Goal: Information Seeking & Learning: Learn about a topic

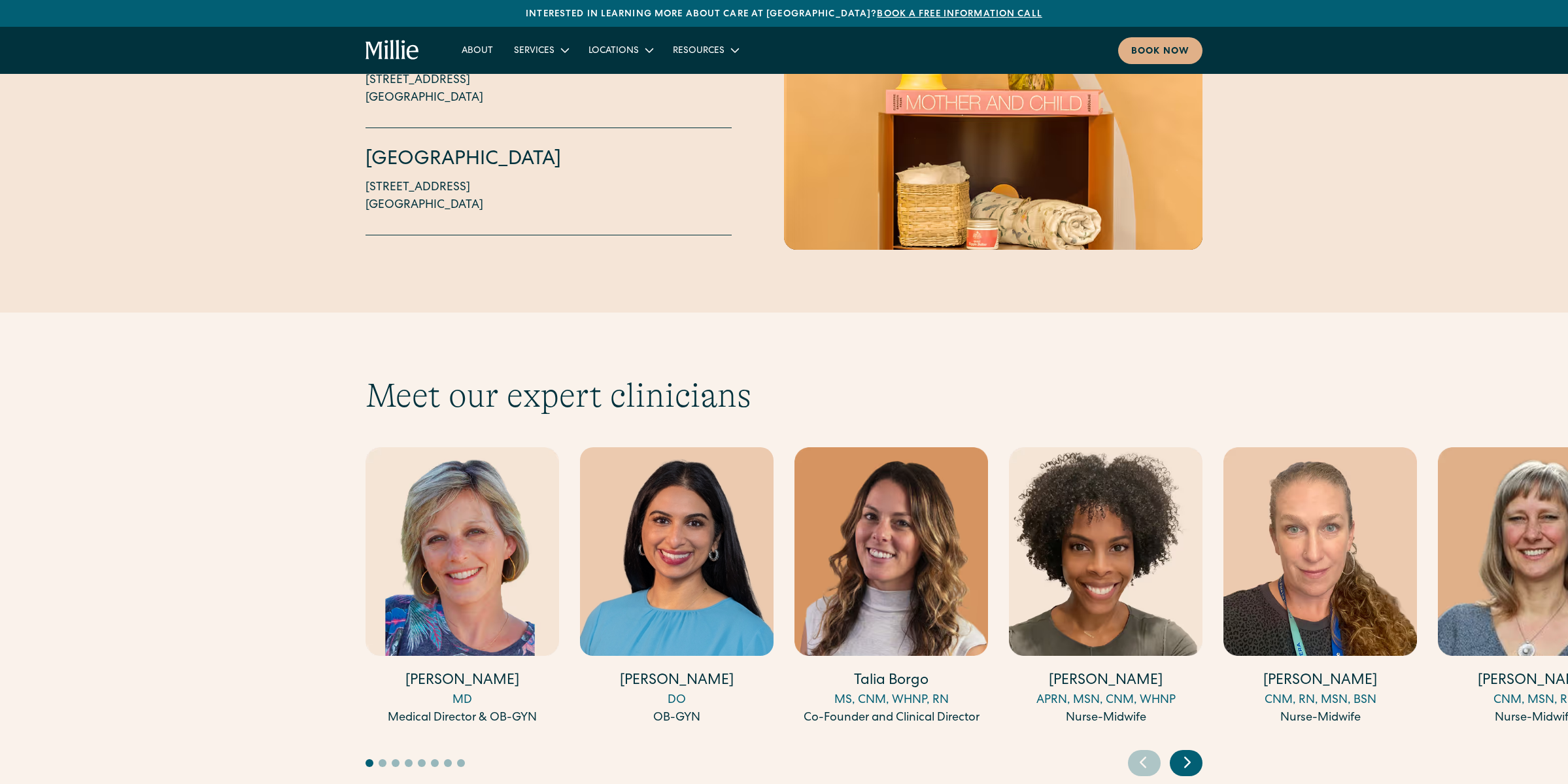
scroll to position [3324, 0]
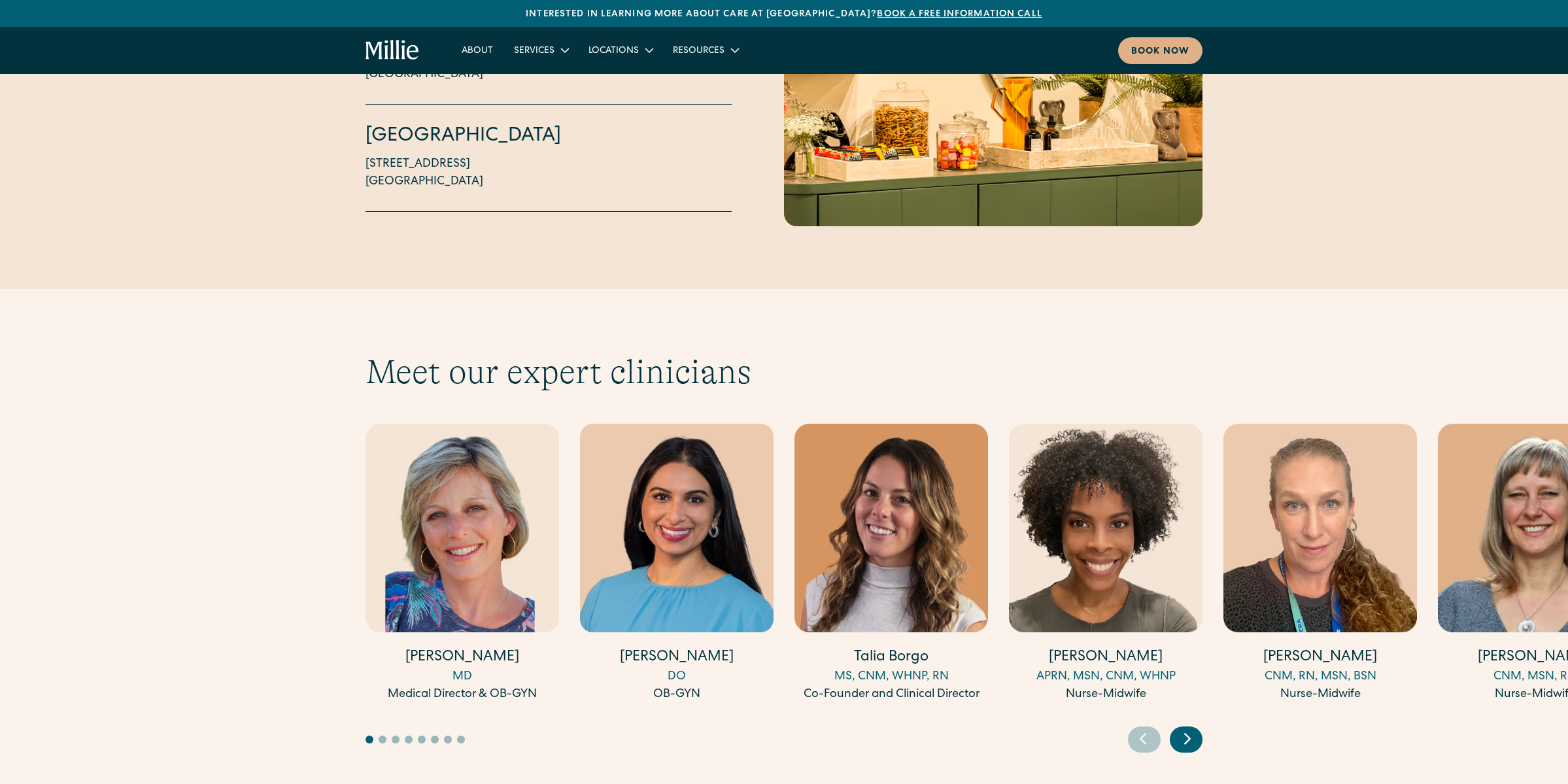
click at [1195, 728] on icon "Next slide" at bounding box center [1187, 738] width 20 height 20
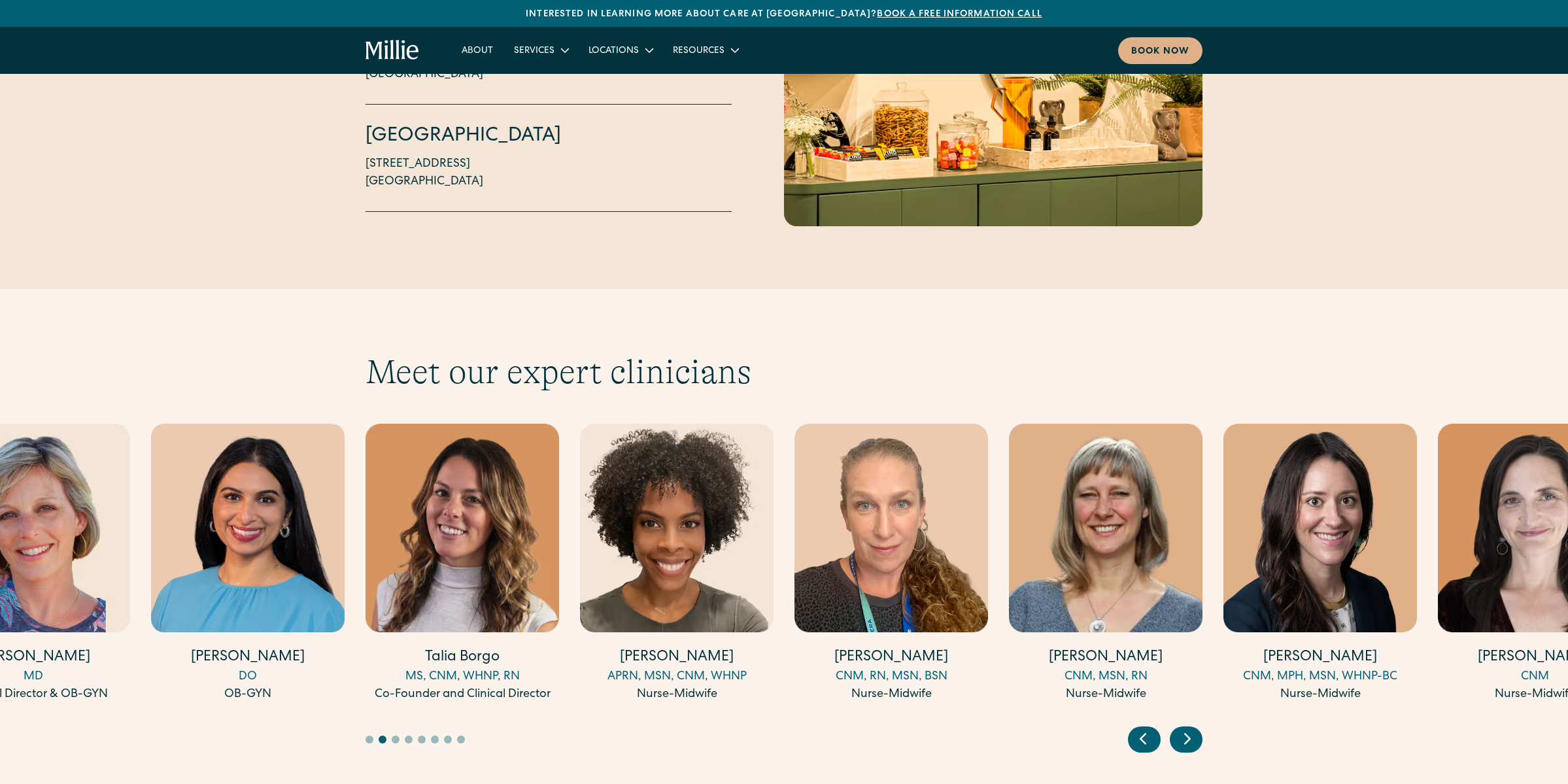
click at [1195, 728] on icon "Next slide" at bounding box center [1187, 738] width 20 height 20
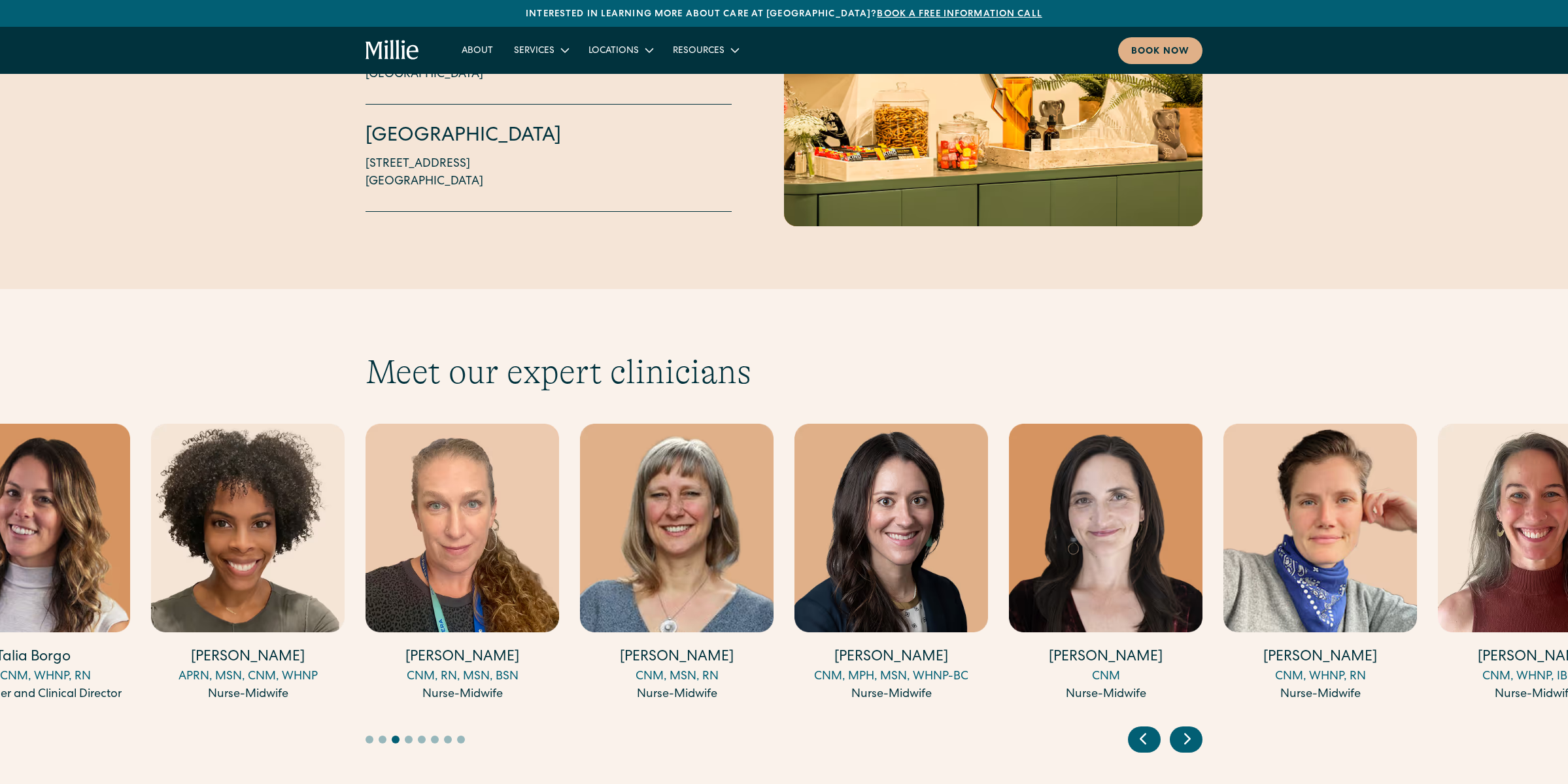
click at [1195, 728] on icon "Next slide" at bounding box center [1187, 738] width 20 height 20
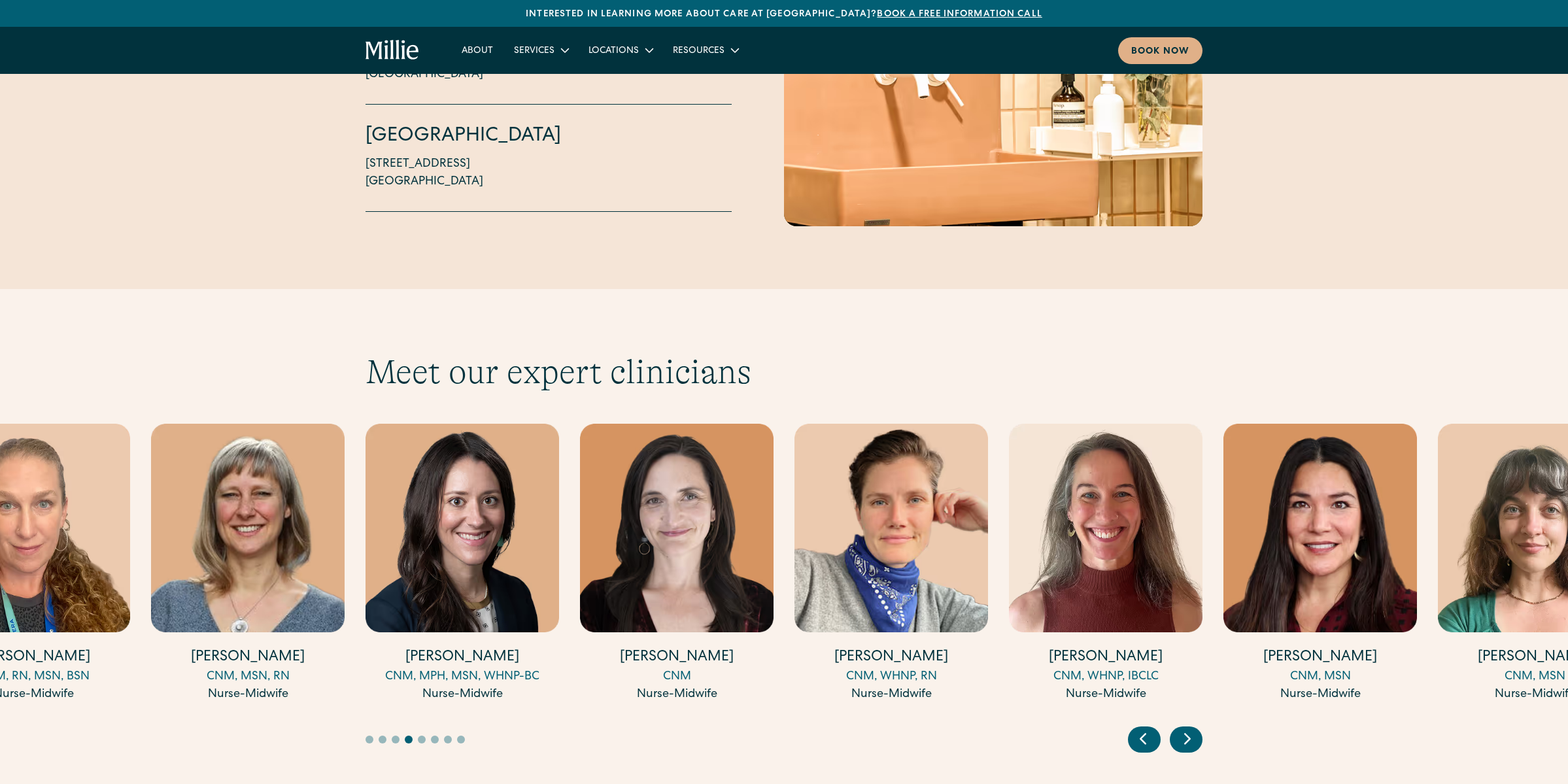
click at [1194, 728] on icon "Next slide" at bounding box center [1187, 738] width 20 height 20
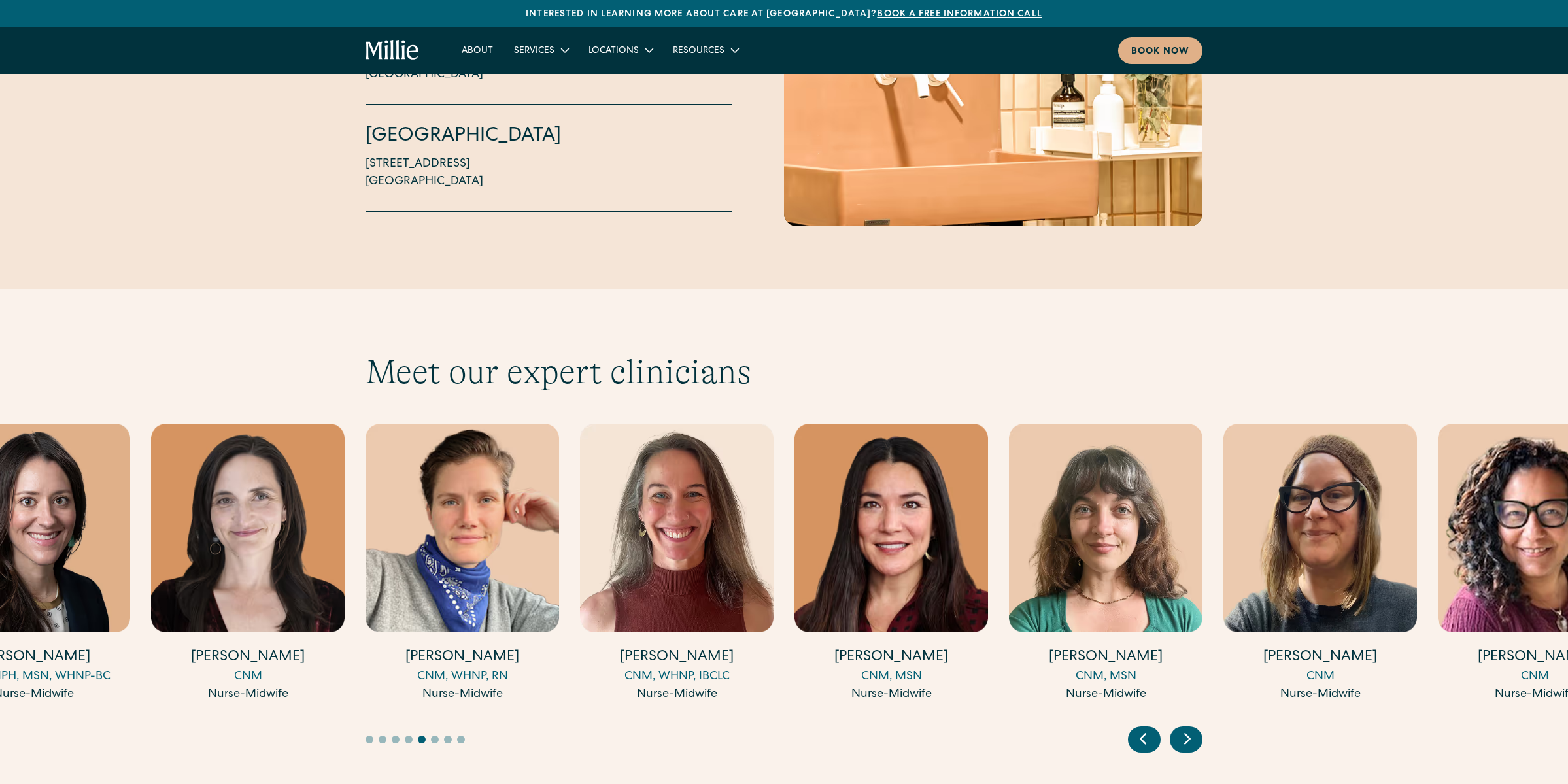
click at [1194, 728] on icon "Next slide" at bounding box center [1187, 738] width 20 height 20
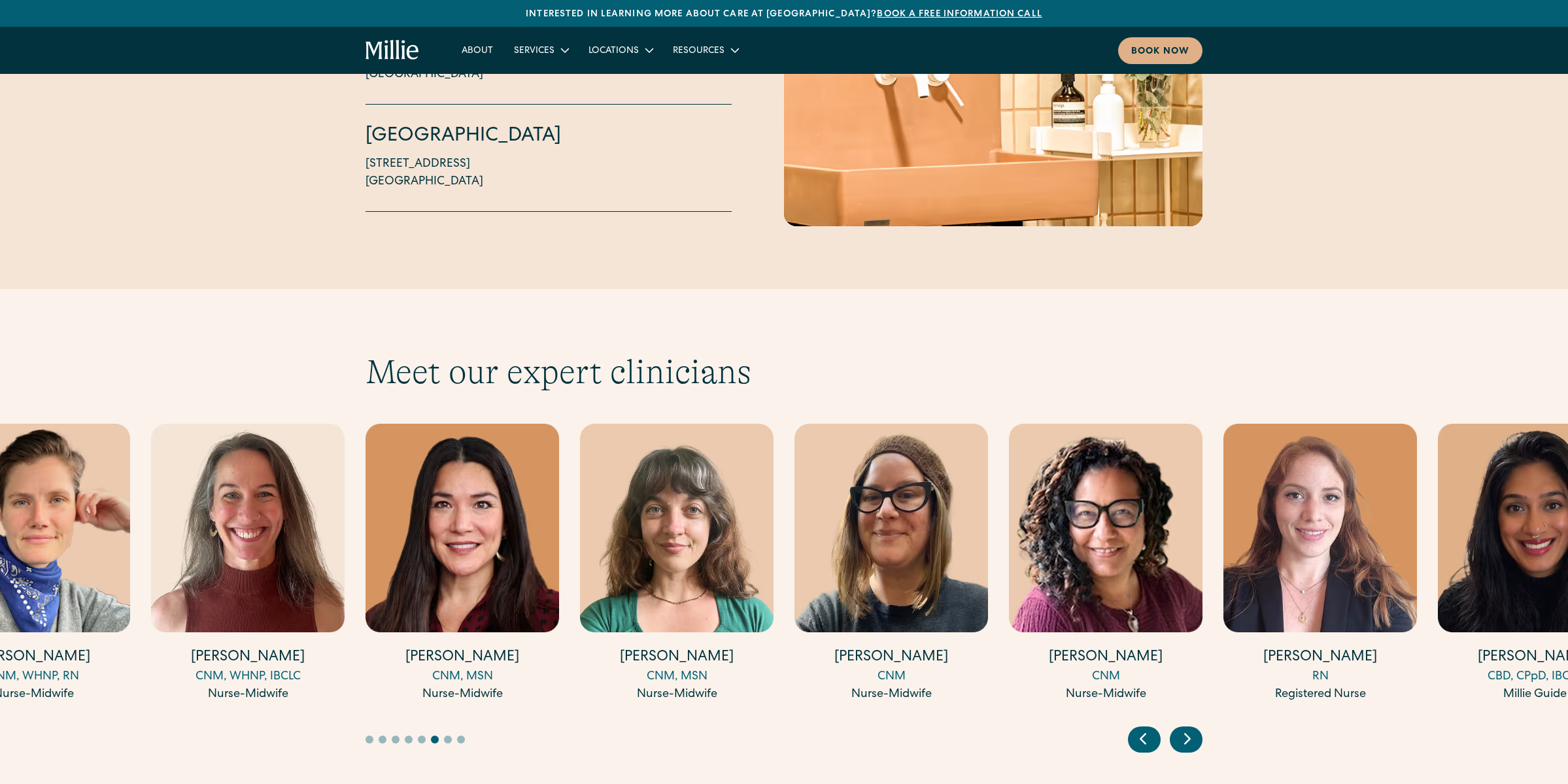
click at [1194, 728] on icon "Next slide" at bounding box center [1187, 738] width 20 height 20
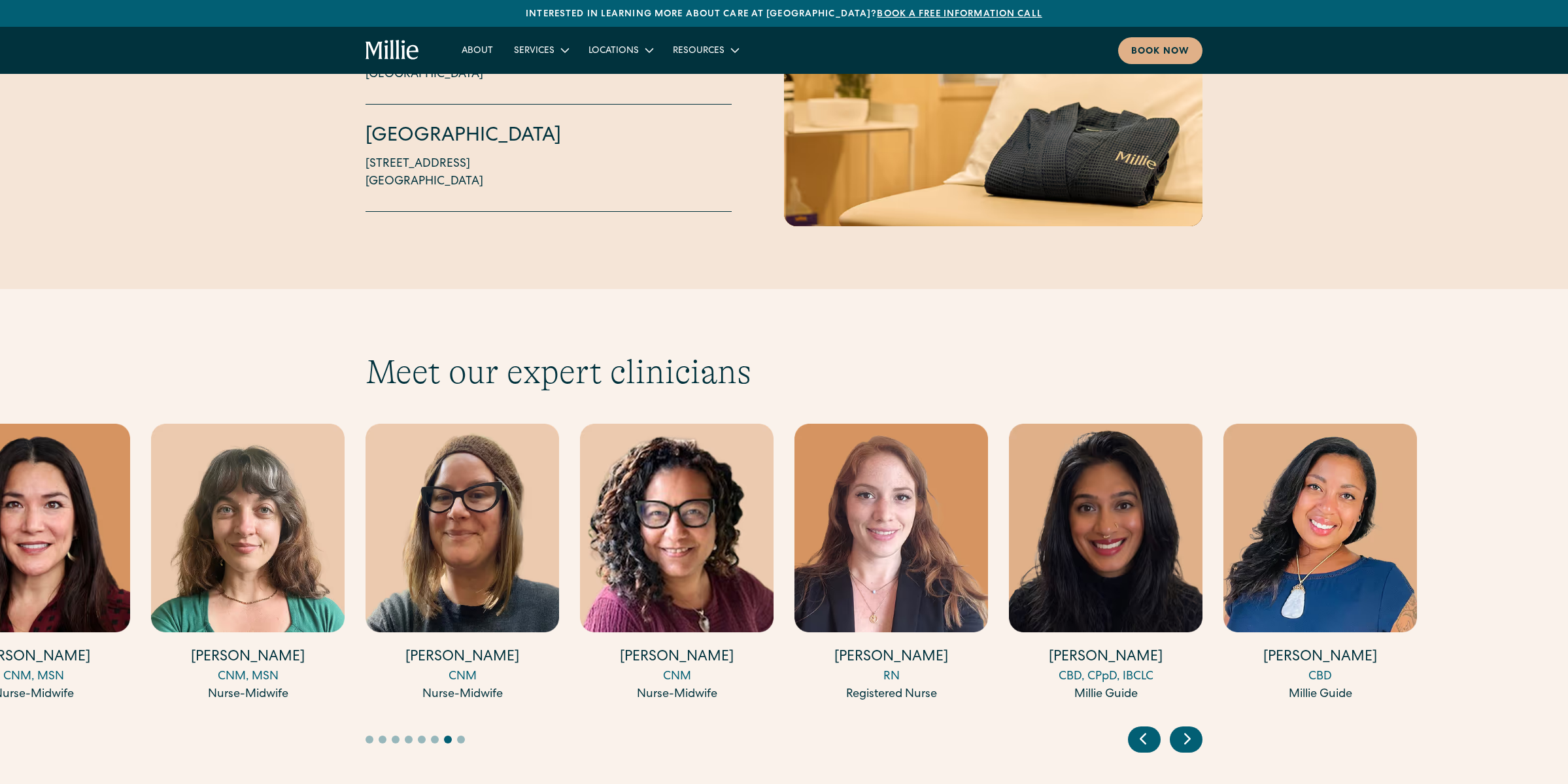
click at [1161, 522] on img "16 / 17" at bounding box center [1106, 528] width 194 height 208
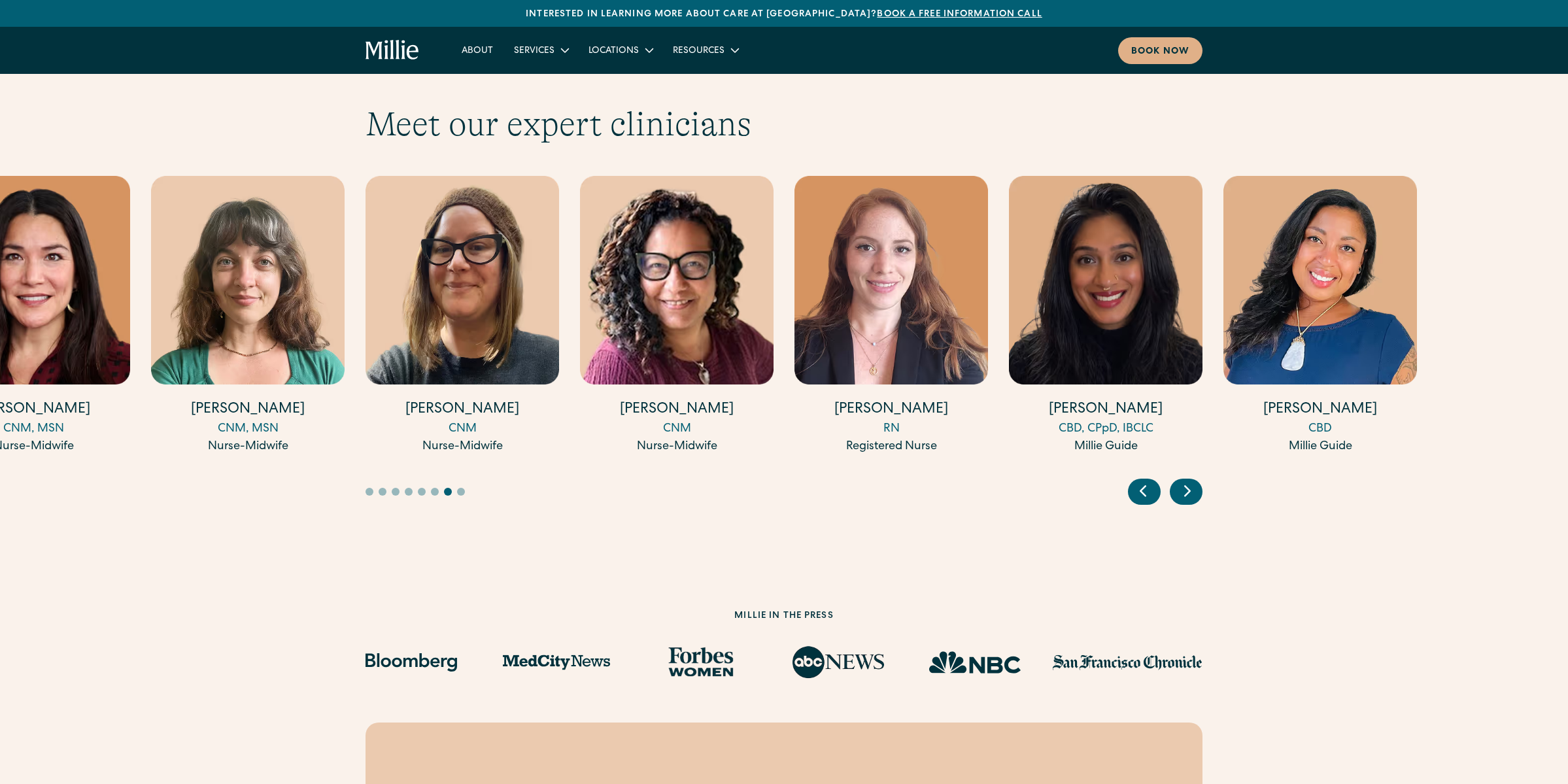
scroll to position [3565, 0]
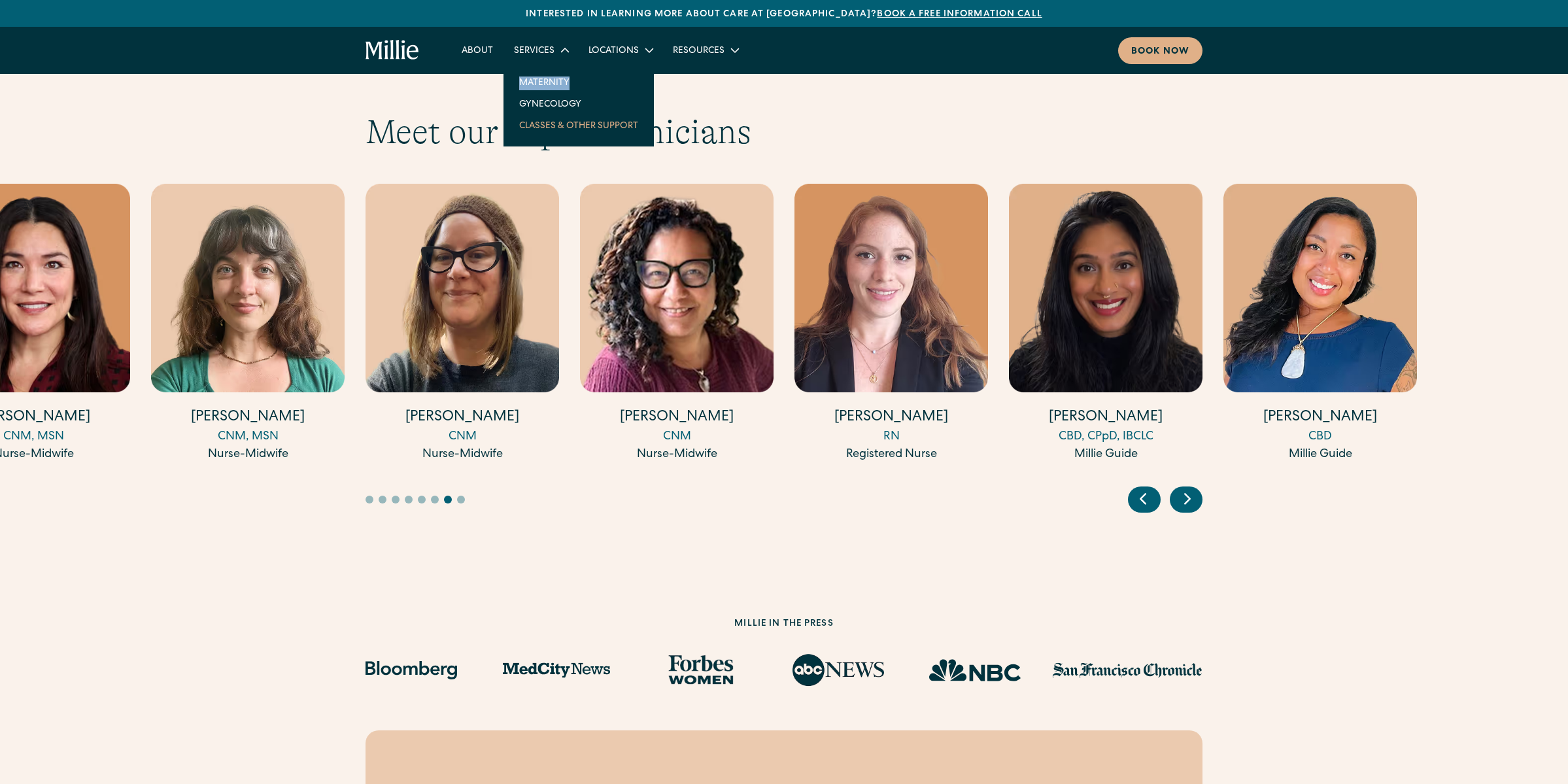
click at [538, 122] on link "Classes & Other Support" at bounding box center [578, 125] width 140 height 21
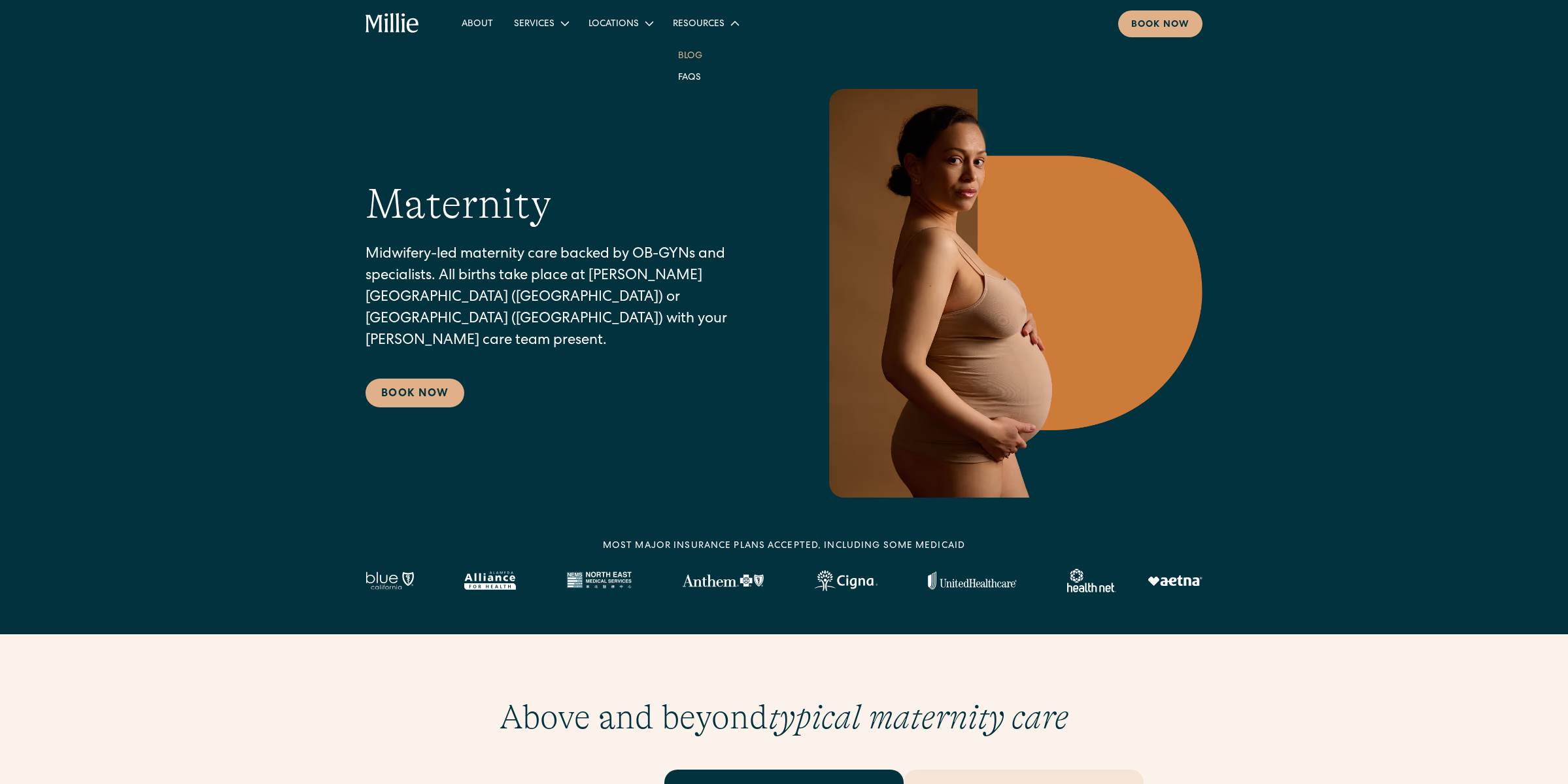
click at [683, 60] on link "Blog" at bounding box center [690, 55] width 45 height 21
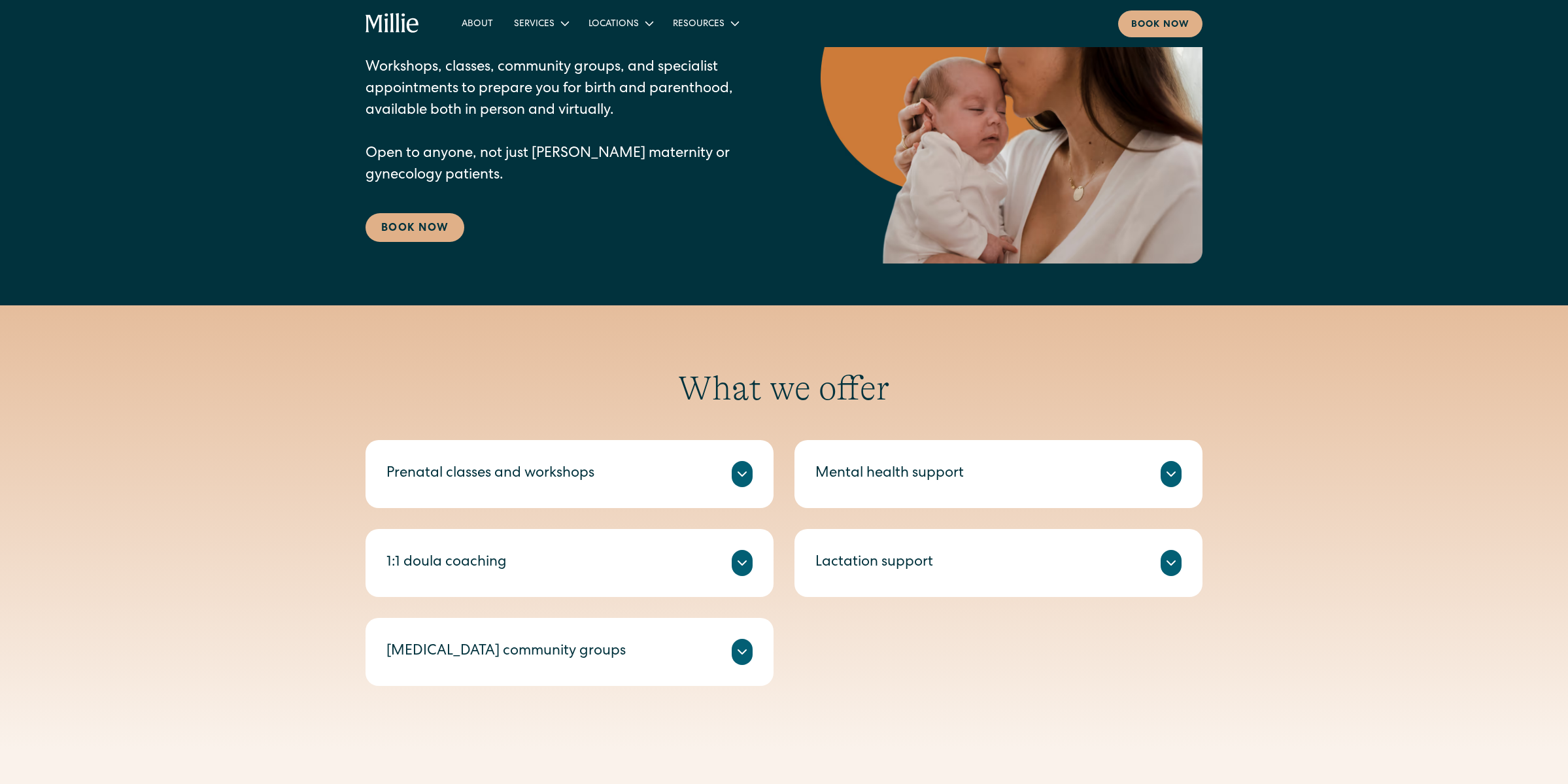
scroll to position [296, 0]
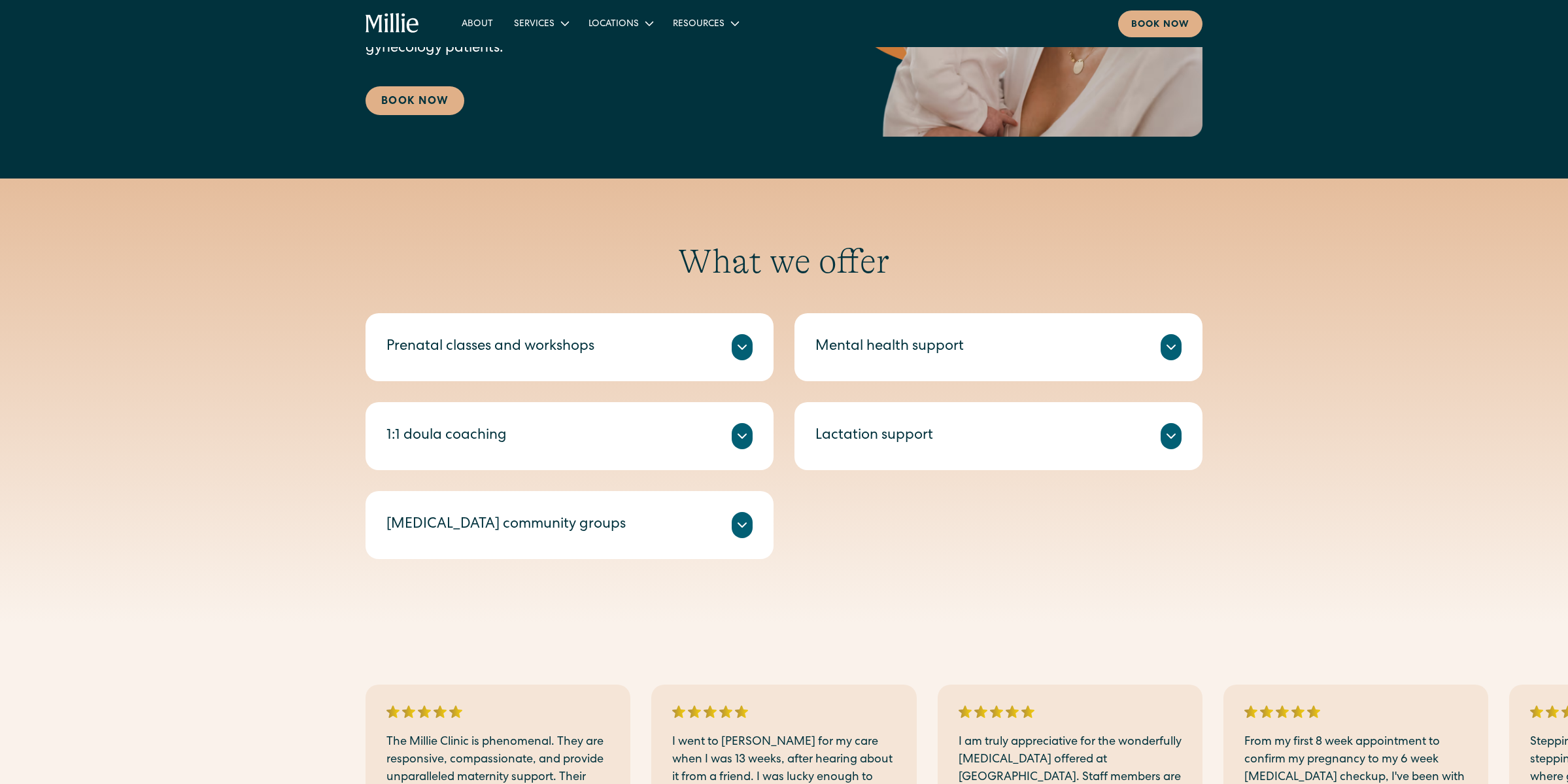
click at [616, 361] on div "Millie’s prenatal classes and workshops help you feel prepared for birth and li…" at bounding box center [570, 363] width 366 height 5
click at [741, 535] on div at bounding box center [742, 525] width 21 height 26
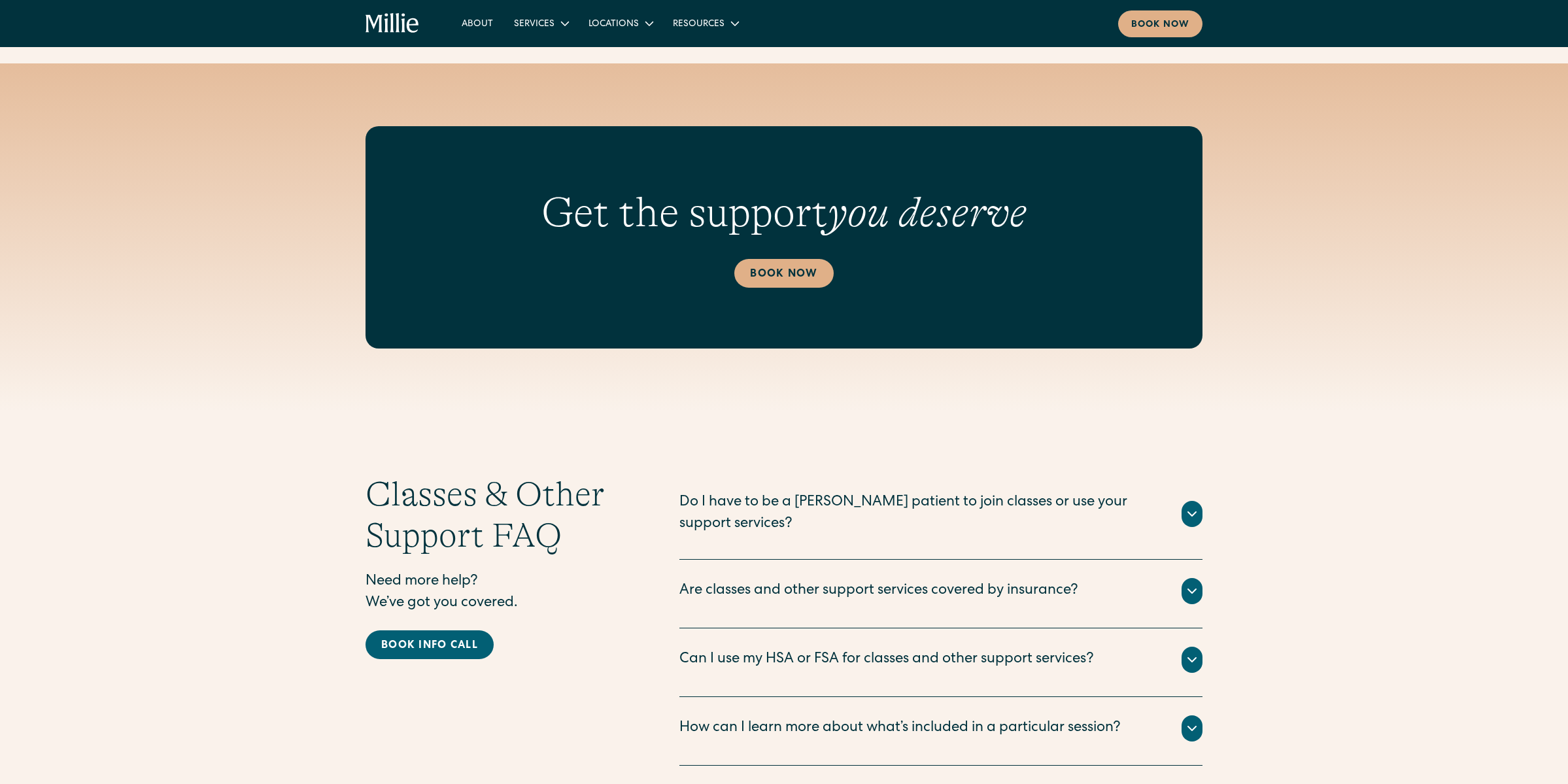
scroll to position [1609, 0]
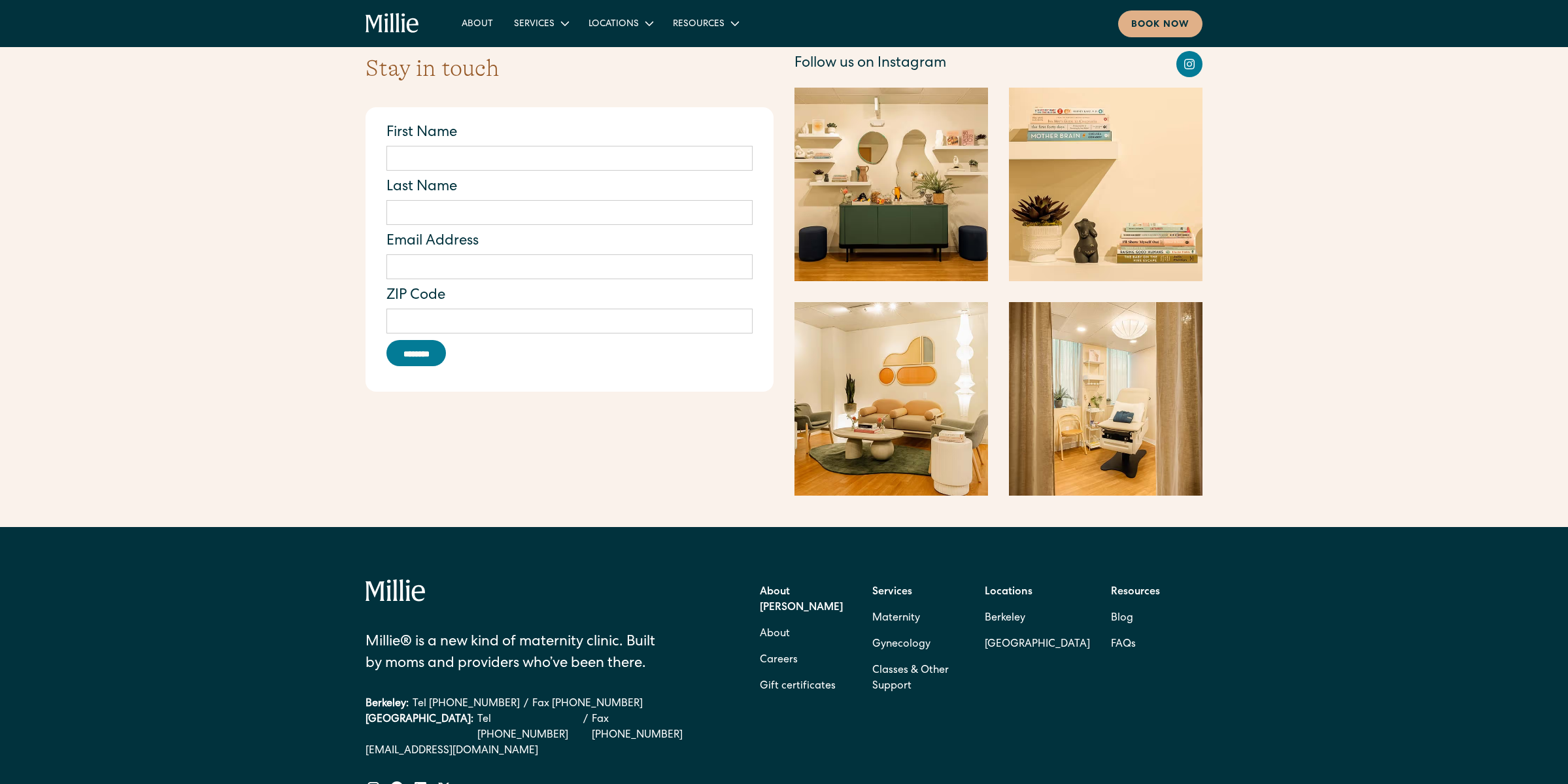
scroll to position [1891, 0]
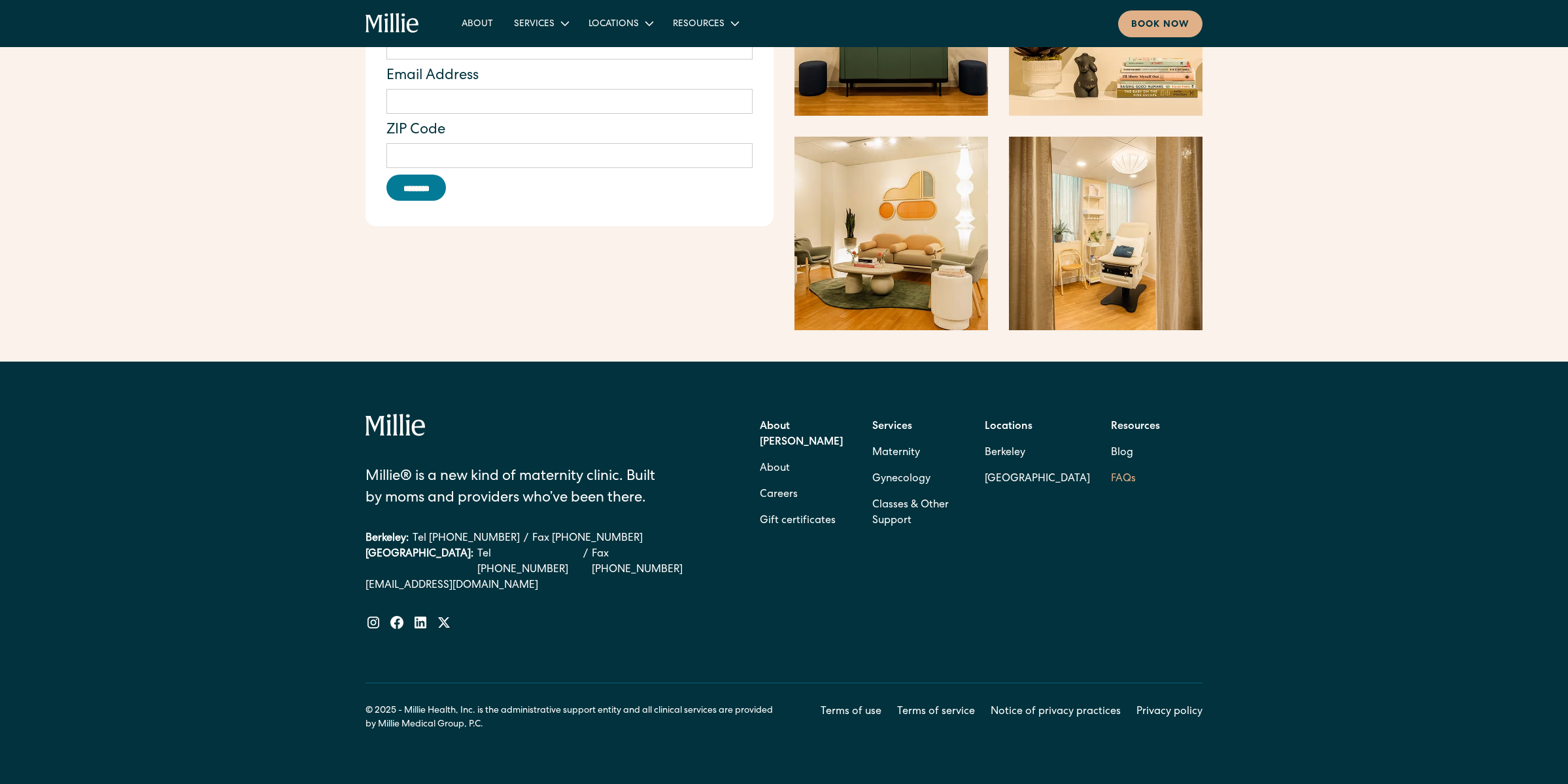
click at [1125, 466] on link "FAQs" at bounding box center [1123, 479] width 24 height 26
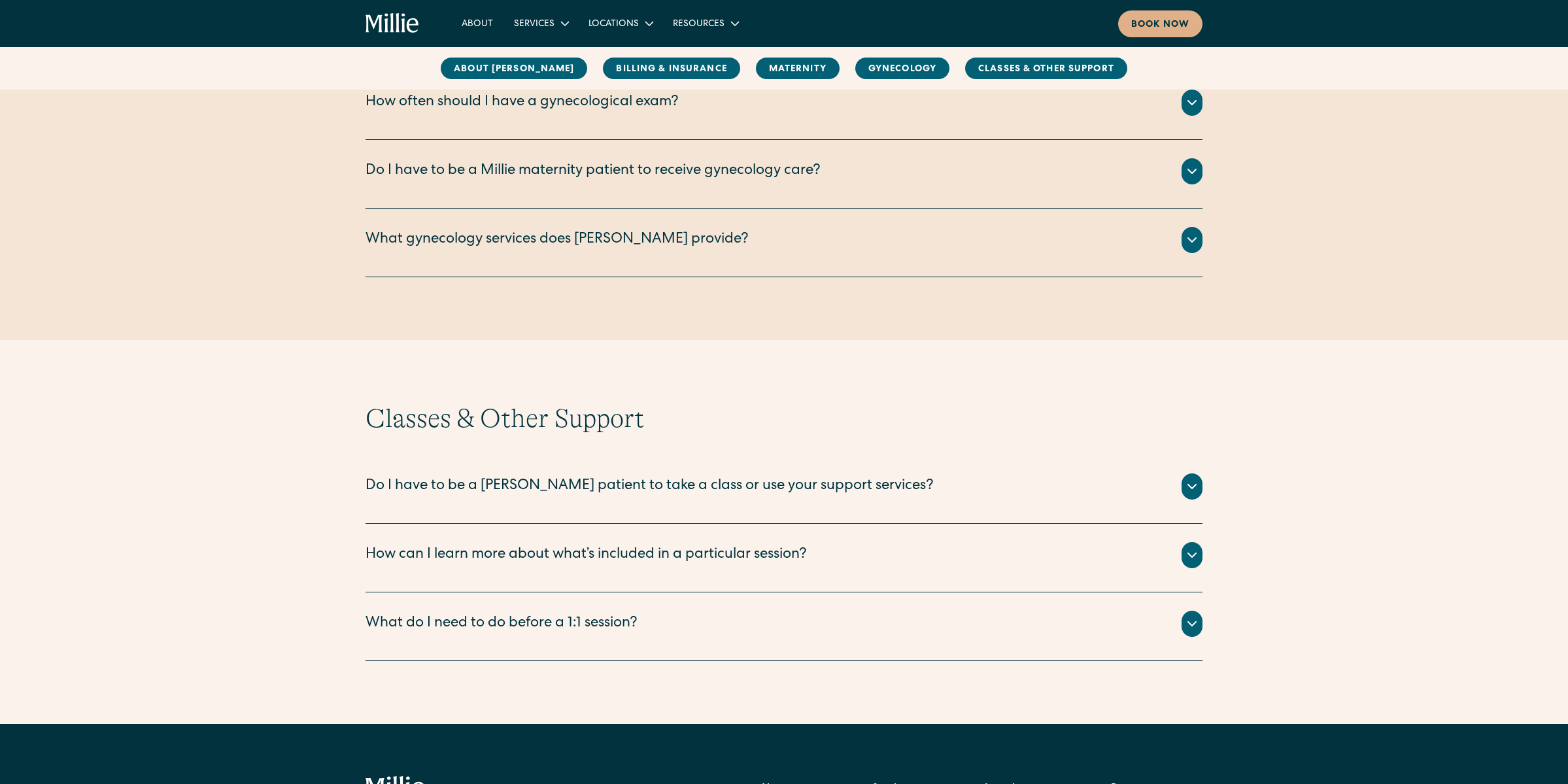
scroll to position [2061, 0]
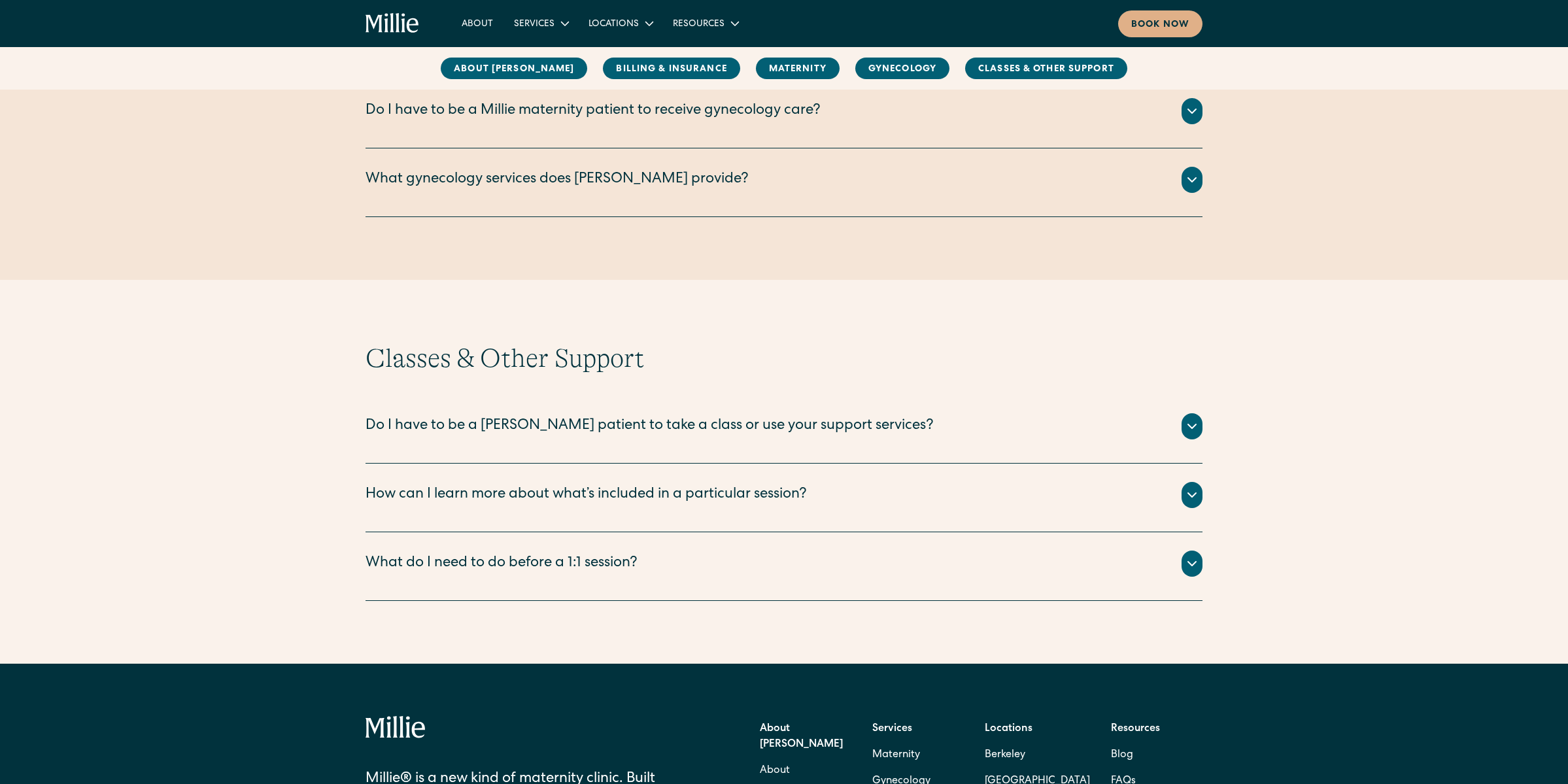
click at [1090, 428] on div "Do I have to be a [PERSON_NAME] patient to take a class or use your support ser…" at bounding box center [783, 426] width 837 height 26
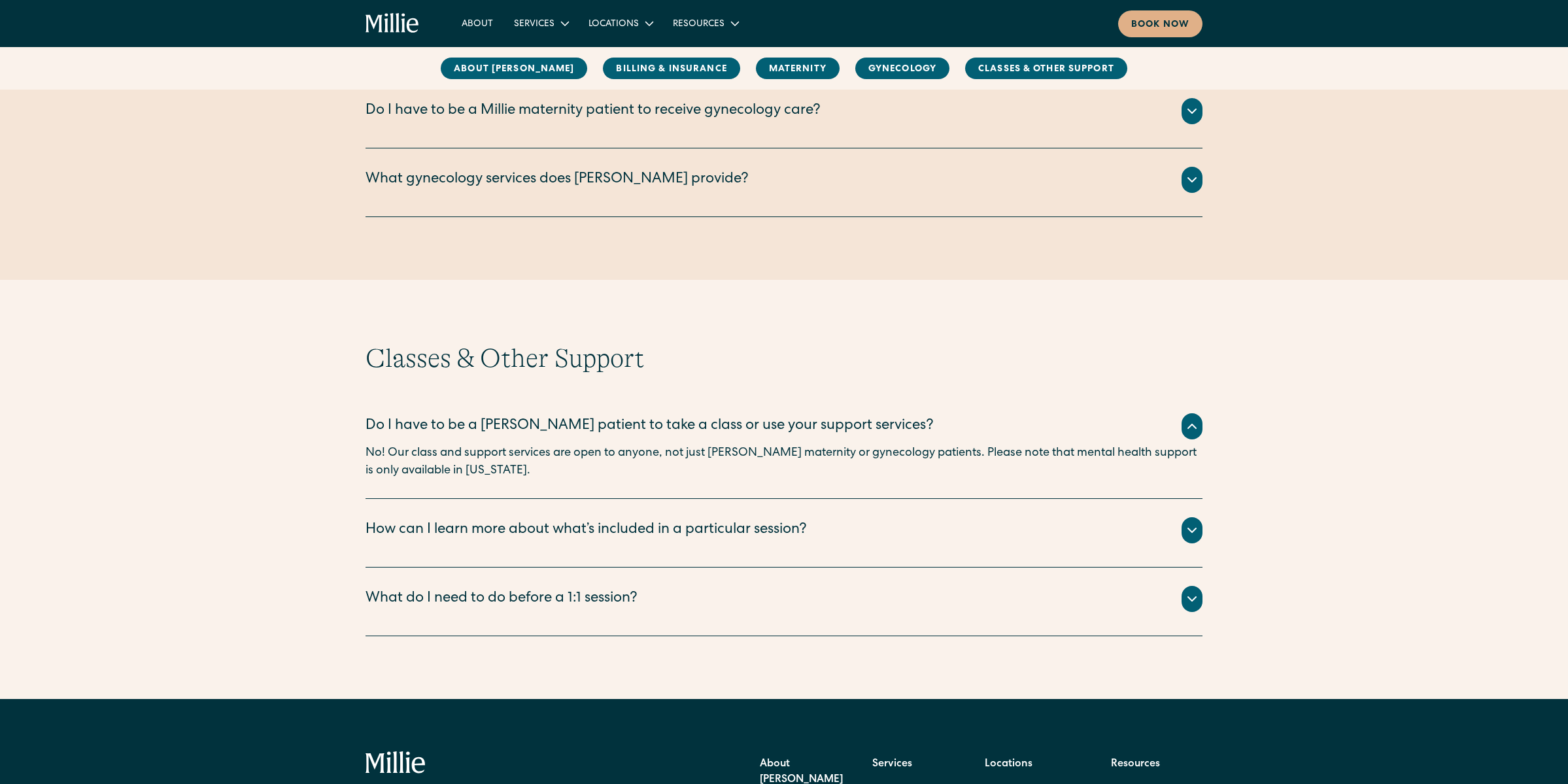
scroll to position [2414, 0]
